Goal: Transaction & Acquisition: Purchase product/service

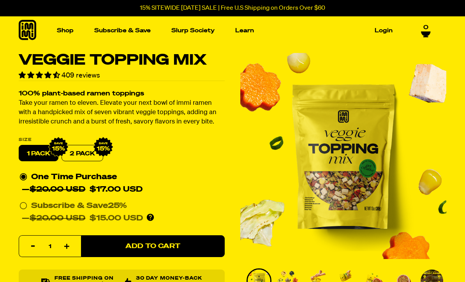
click at [302, 158] on span "new" at bounding box center [304, 156] width 17 height 7
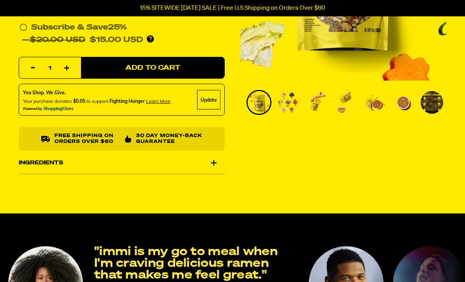
scroll to position [233, 0]
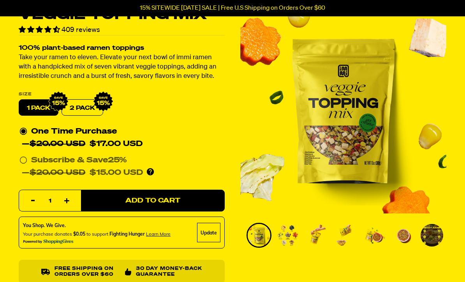
scroll to position [29, 0]
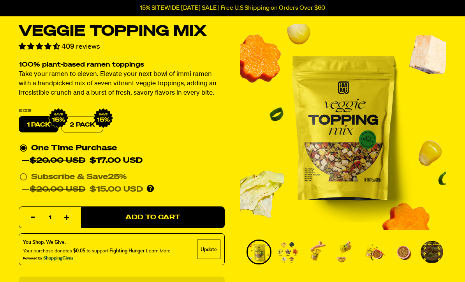
click at [233, 131] on div "Veggie Topping Mix 409 reviews 100% plant-based ramen toppings Take your ramen …" at bounding box center [232, 178] width 465 height 308
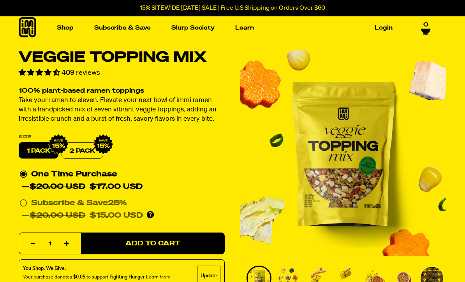
scroll to position [0, 0]
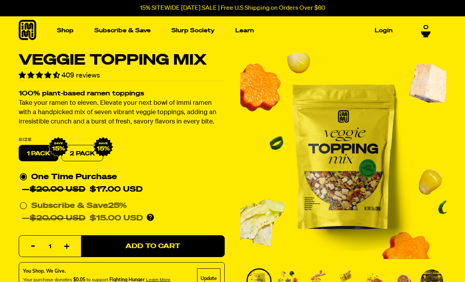
click at [188, 116] on p "Take your ramen to eleven. Elevate your next bowl of immi ramen with a handpick…" at bounding box center [122, 113] width 206 height 28
